Goal: Transaction & Acquisition: Download file/media

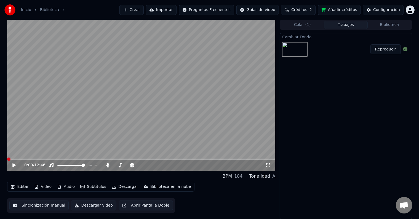
click at [41, 186] on button "Video" at bounding box center [43, 187] width 22 height 8
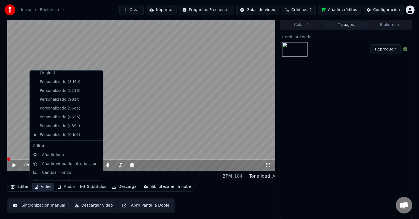
scroll to position [18, 0]
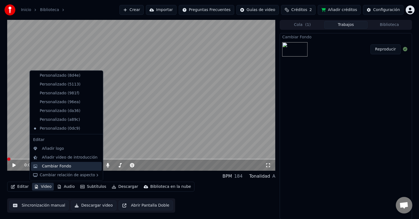
click at [60, 165] on div "Cambiar Fondo" at bounding box center [56, 167] width 29 height 6
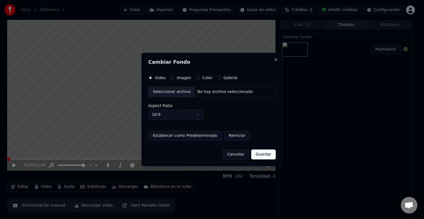
click at [173, 79] on button "Imagen" at bounding box center [172, 78] width 4 height 4
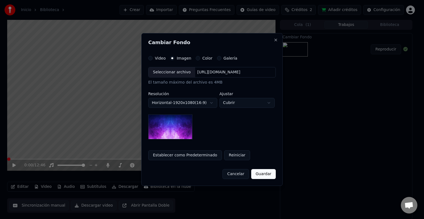
click at [172, 73] on div "Seleccionar archivo" at bounding box center [171, 72] width 47 height 10
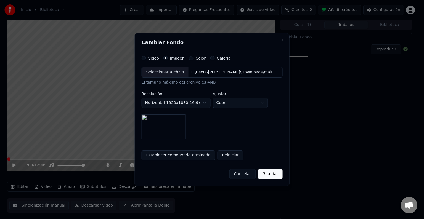
click at [270, 175] on button "Guardar" at bounding box center [270, 174] width 25 height 10
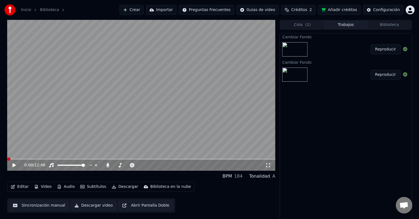
click at [383, 48] on button "Reproducir" at bounding box center [386, 49] width 30 height 10
click at [12, 166] on icon at bounding box center [18, 165] width 13 height 4
click at [47, 187] on button "Video" at bounding box center [43, 187] width 22 height 8
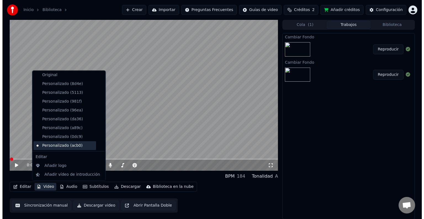
scroll to position [27, 0]
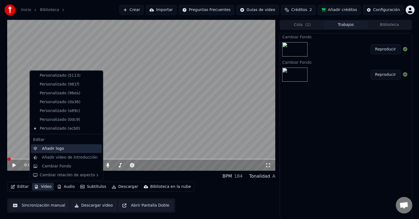
click at [59, 149] on div "Añadir logo" at bounding box center [53, 149] width 22 height 6
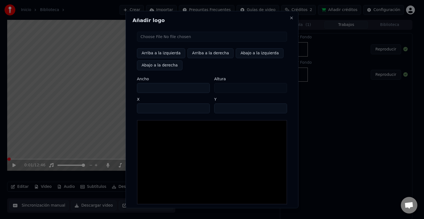
click at [157, 36] on input "file" at bounding box center [212, 37] width 150 height 10
type input "**********"
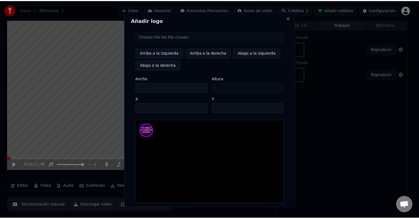
scroll to position [26, 0]
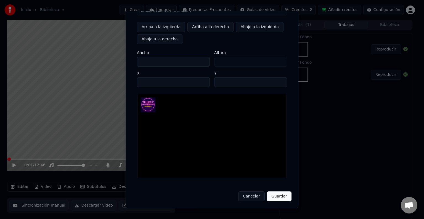
click at [273, 195] on button "Guardar" at bounding box center [279, 197] width 25 height 10
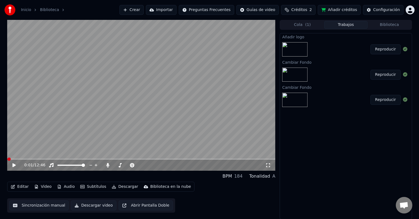
click at [381, 47] on button "Reproducir" at bounding box center [386, 49] width 30 height 10
click at [16, 167] on icon at bounding box center [18, 165] width 13 height 4
click at [159, 166] on icon at bounding box center [159, 166] width 5 height 6
click at [195, 159] on span at bounding box center [141, 159] width 269 height 1
click at [12, 163] on icon at bounding box center [18, 165] width 13 height 4
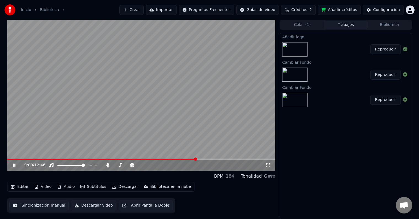
click at [226, 159] on span at bounding box center [141, 159] width 269 height 1
click at [236, 159] on span at bounding box center [141, 159] width 269 height 1
click at [15, 164] on icon at bounding box center [18, 165] width 13 height 4
click at [122, 187] on button "Descargar" at bounding box center [125, 187] width 31 height 8
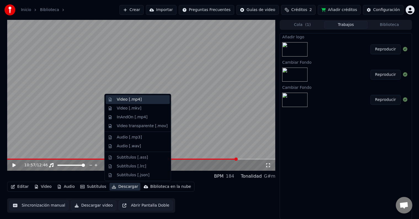
click at [119, 100] on div "Video [.mp4]" at bounding box center [129, 100] width 25 height 6
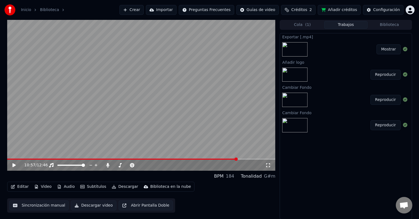
click at [392, 50] on button "Mostrar" at bounding box center [389, 49] width 24 height 10
